Goal: Task Accomplishment & Management: Complete application form

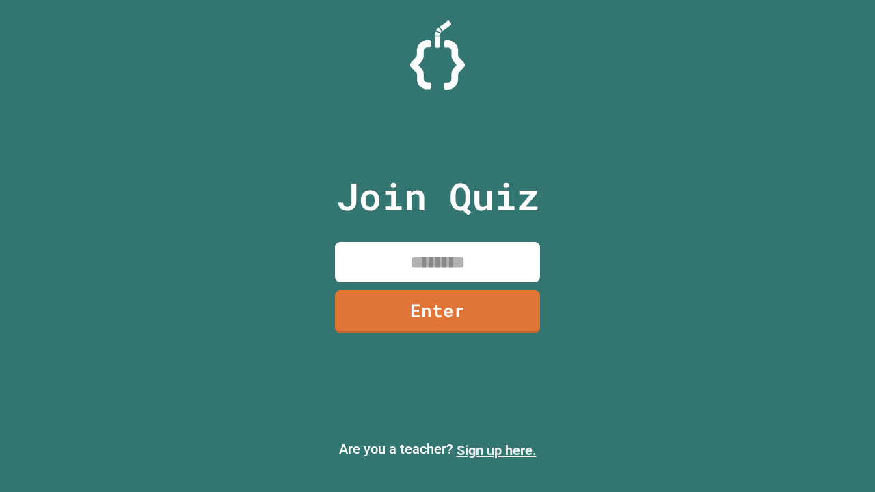
click at [496, 450] on link "Sign up here." at bounding box center [497, 450] width 80 height 16
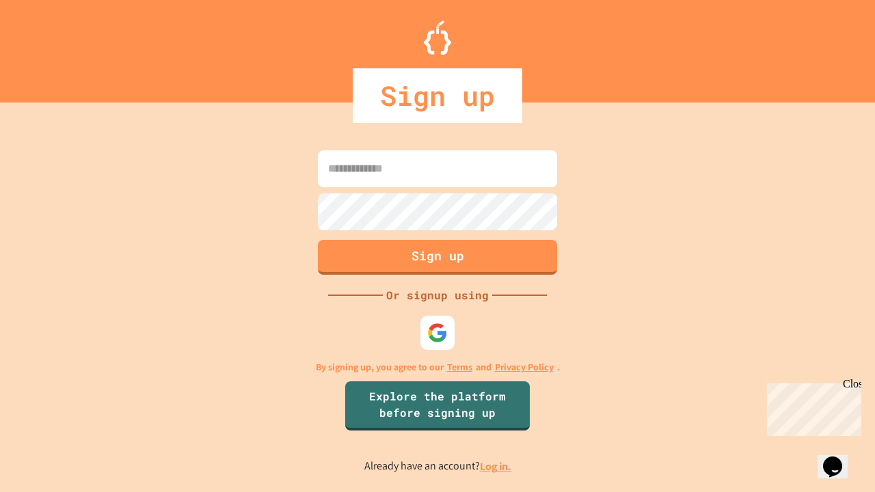
click at [496, 466] on link "Log in." at bounding box center [495, 466] width 31 height 14
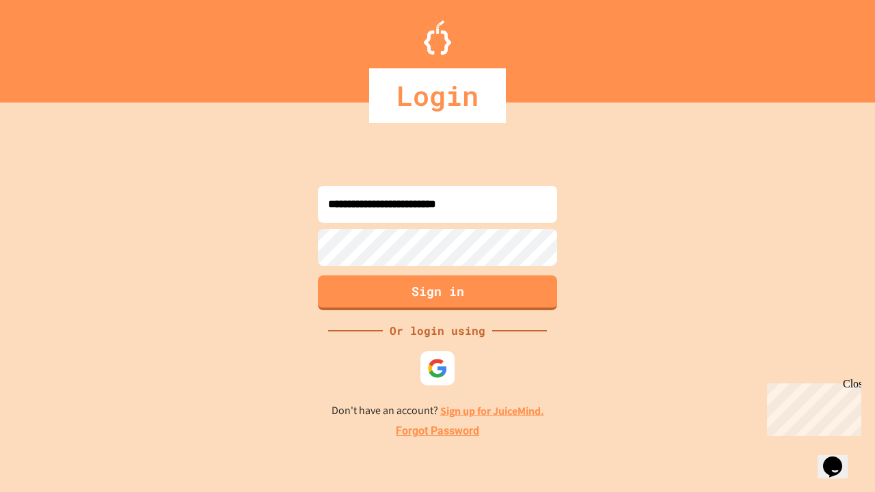
type input "**********"
